Goal: Navigation & Orientation: Find specific page/section

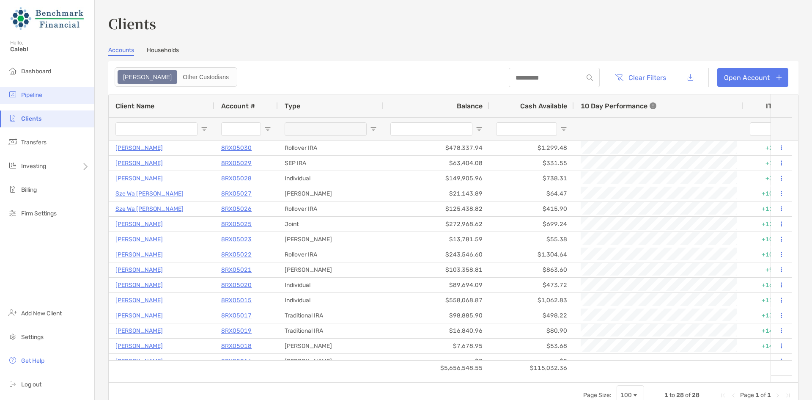
click at [39, 86] on ul "Dashboard Pipeline Clients Transfers Investing Billing Firm Settings" at bounding box center [47, 146] width 94 height 166
click at [37, 92] on span "Pipeline" at bounding box center [31, 94] width 21 height 7
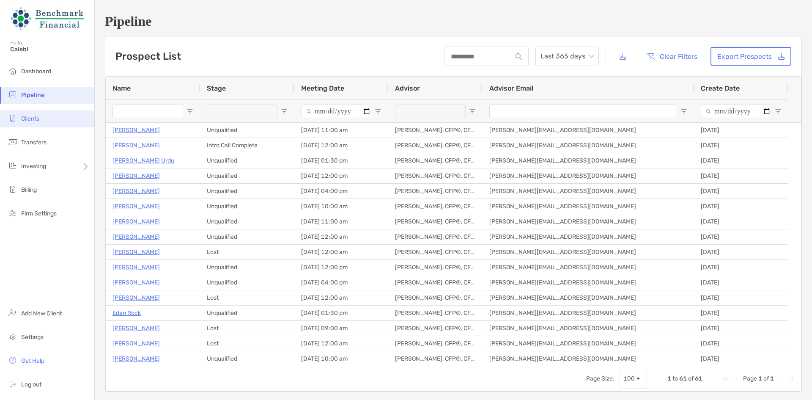
click at [43, 118] on li "Clients" at bounding box center [47, 118] width 94 height 17
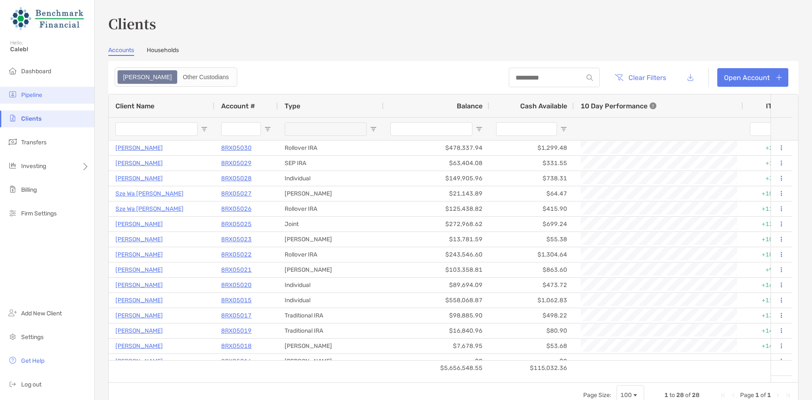
click at [28, 94] on span "Pipeline" at bounding box center [31, 94] width 21 height 7
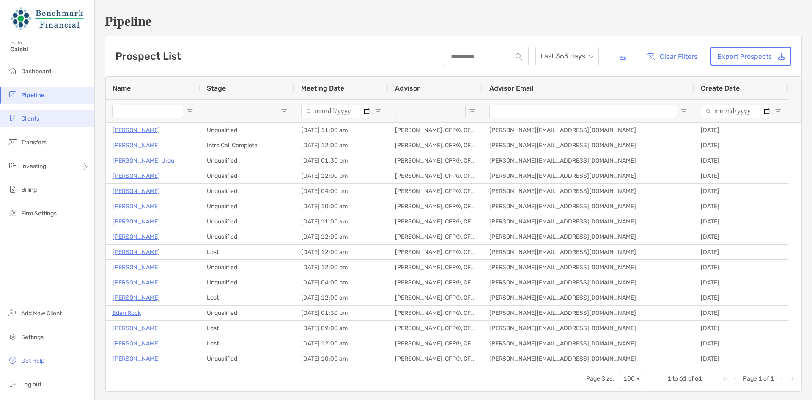
click at [27, 112] on li "Clients" at bounding box center [47, 118] width 94 height 17
